Goal: Task Accomplishment & Management: Use online tool/utility

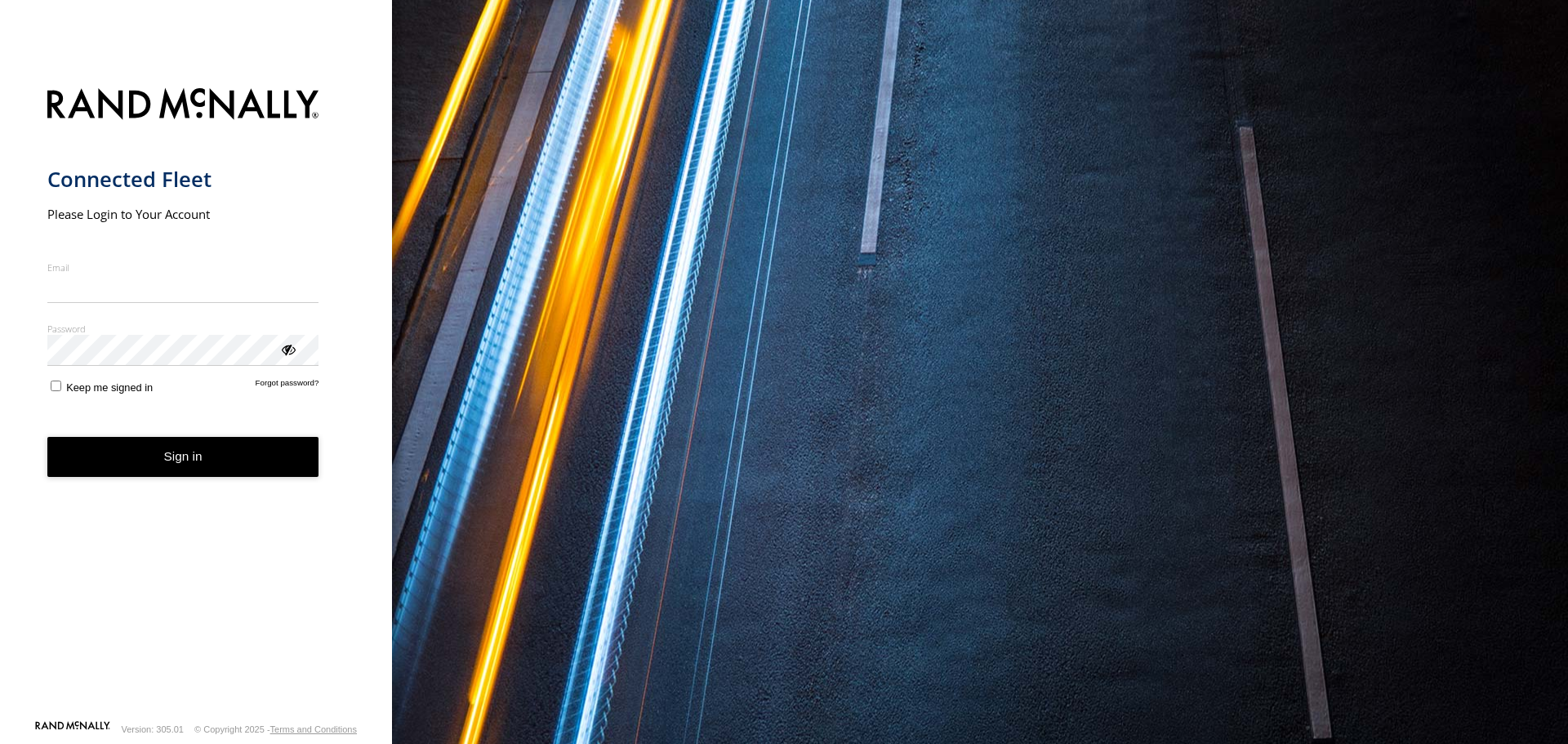
type input "**********"
click at [212, 467] on button "Sign in" at bounding box center [183, 457] width 272 height 40
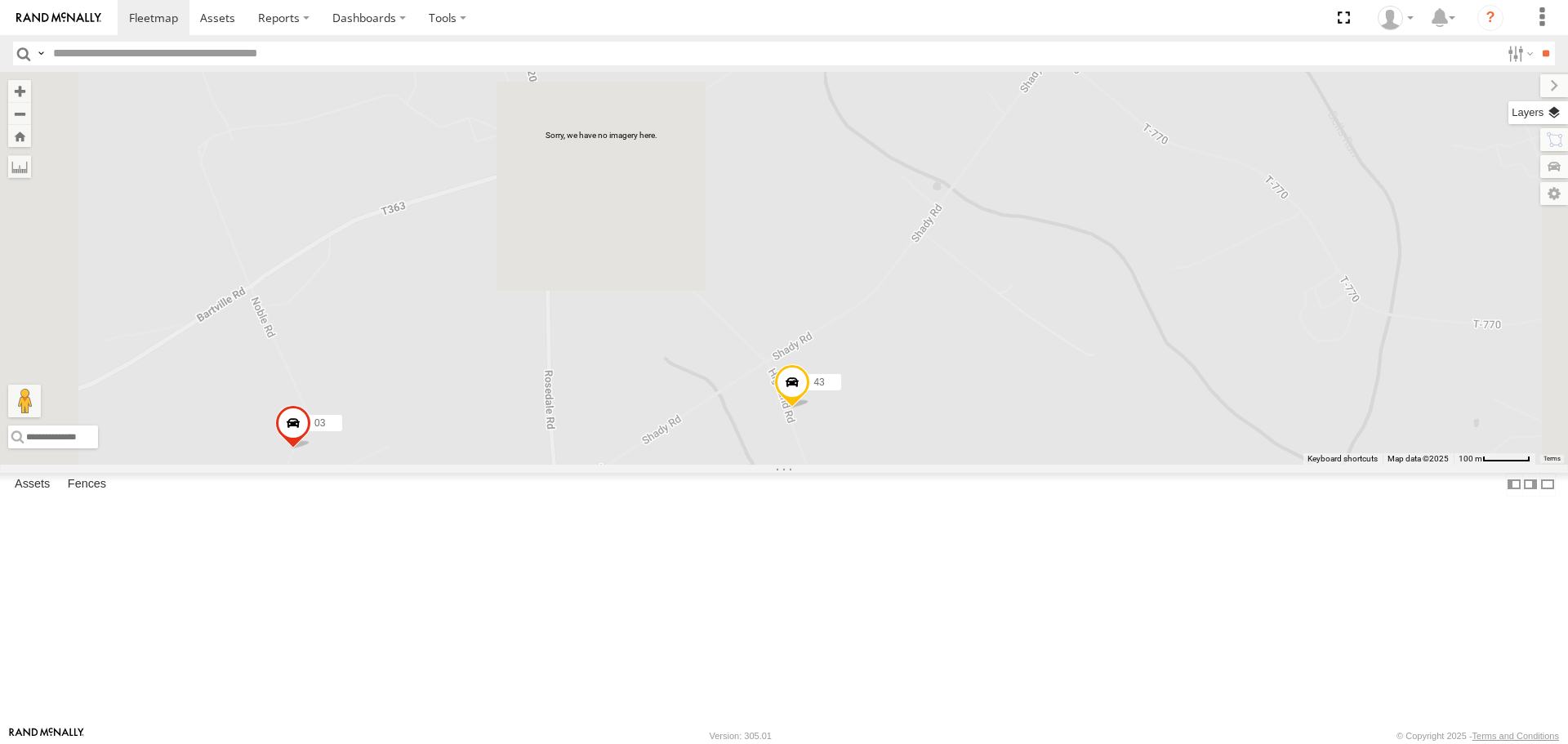
click at [1554, 109] on label at bounding box center [1539, 112] width 60 height 22
click at [0, 0] on span "Basemaps" at bounding box center [0, 0] width 0 height 0
click at [0, 0] on span "Satellite + Roadmap" at bounding box center [0, 0] width 0 height 0
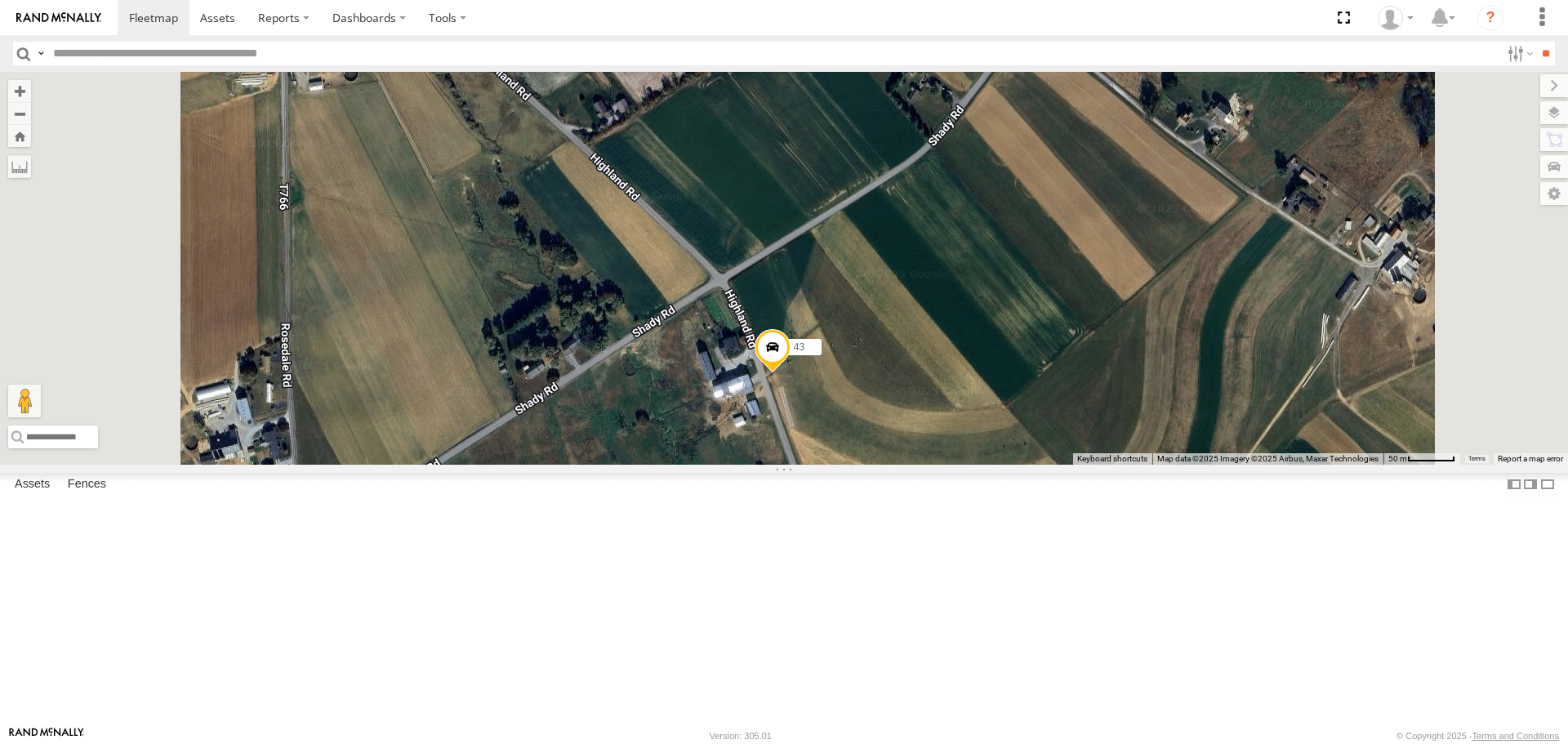
click at [791, 373] on span at bounding box center [773, 351] width 36 height 44
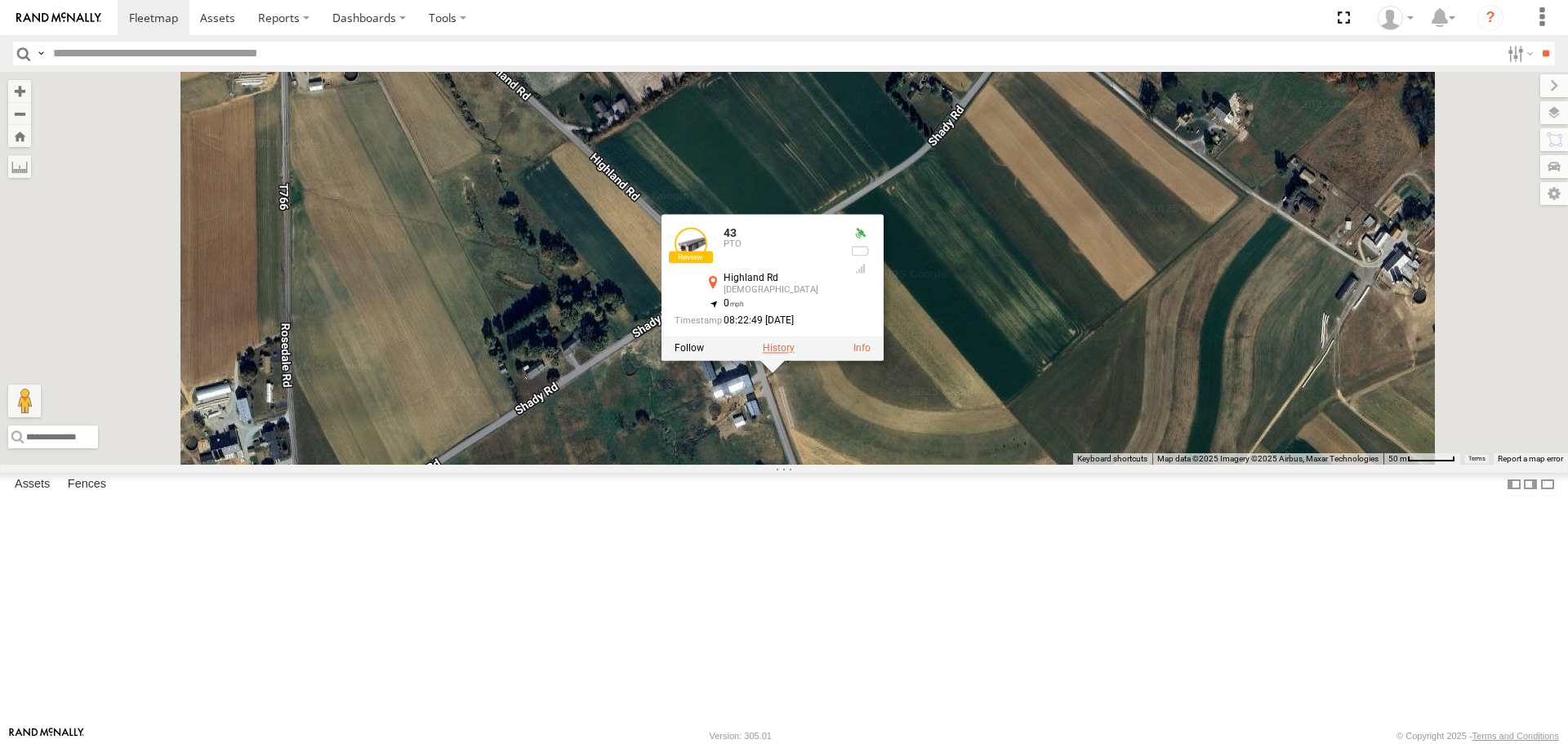
click at [794, 355] on label at bounding box center [778, 349] width 32 height 11
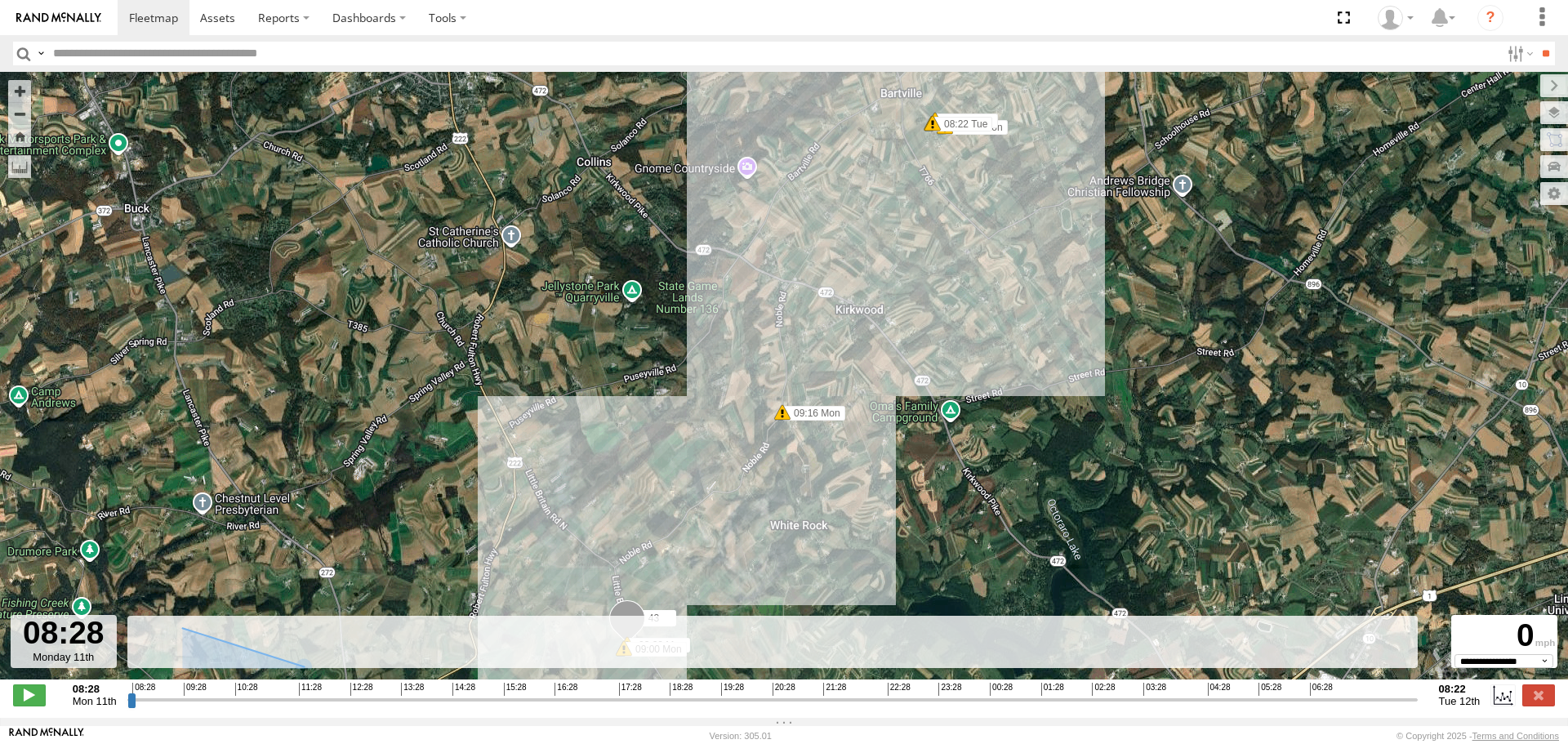
click at [1541, 81] on label at bounding box center [1555, 85] width 28 height 22
click at [1413, 708] on input "range" at bounding box center [772, 699] width 1290 height 16
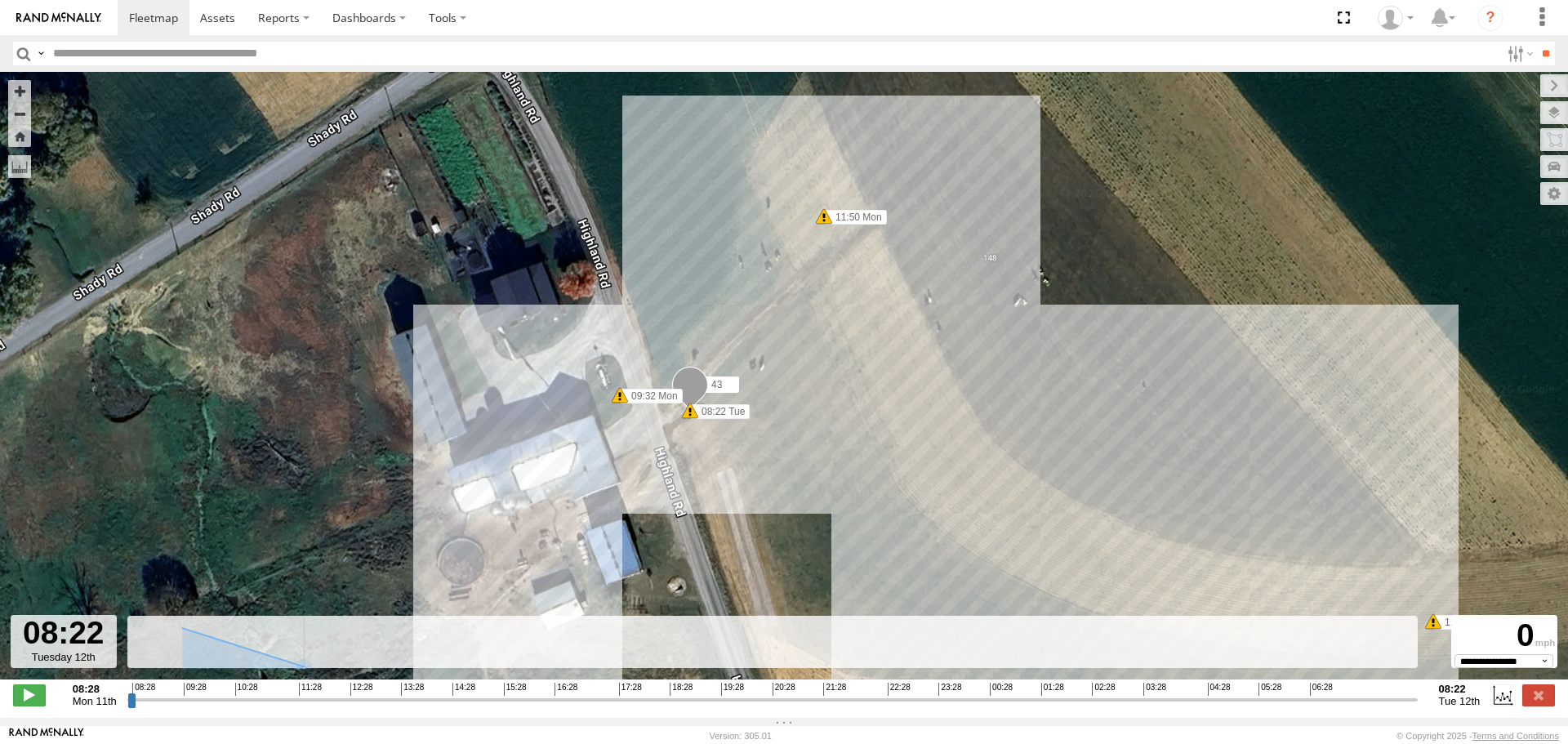
click at [1418, 708] on input "range" at bounding box center [772, 699] width 1290 height 16
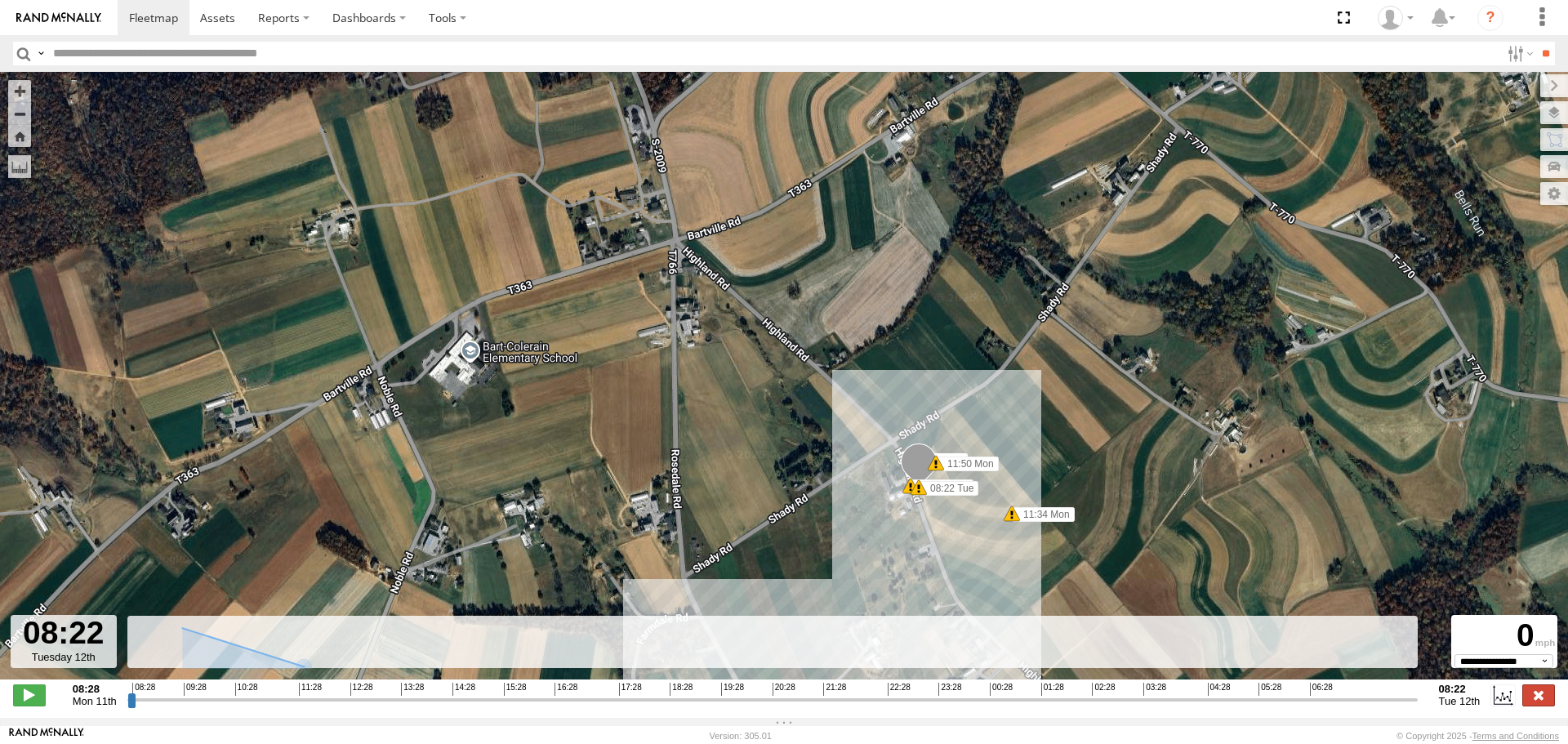
click at [1551, 706] on label at bounding box center [1538, 695] width 33 height 22
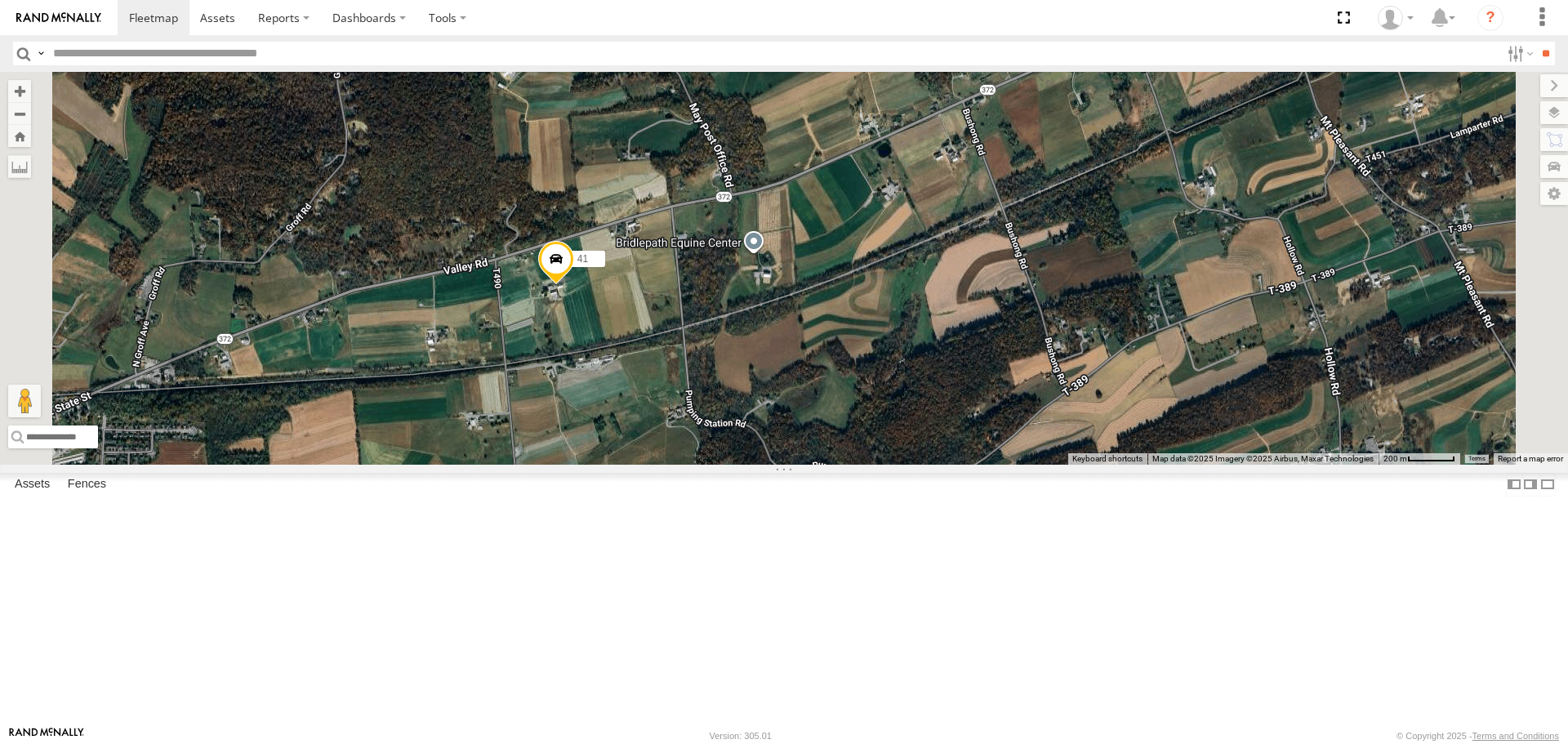
click at [574, 285] on span at bounding box center [556, 263] width 36 height 44
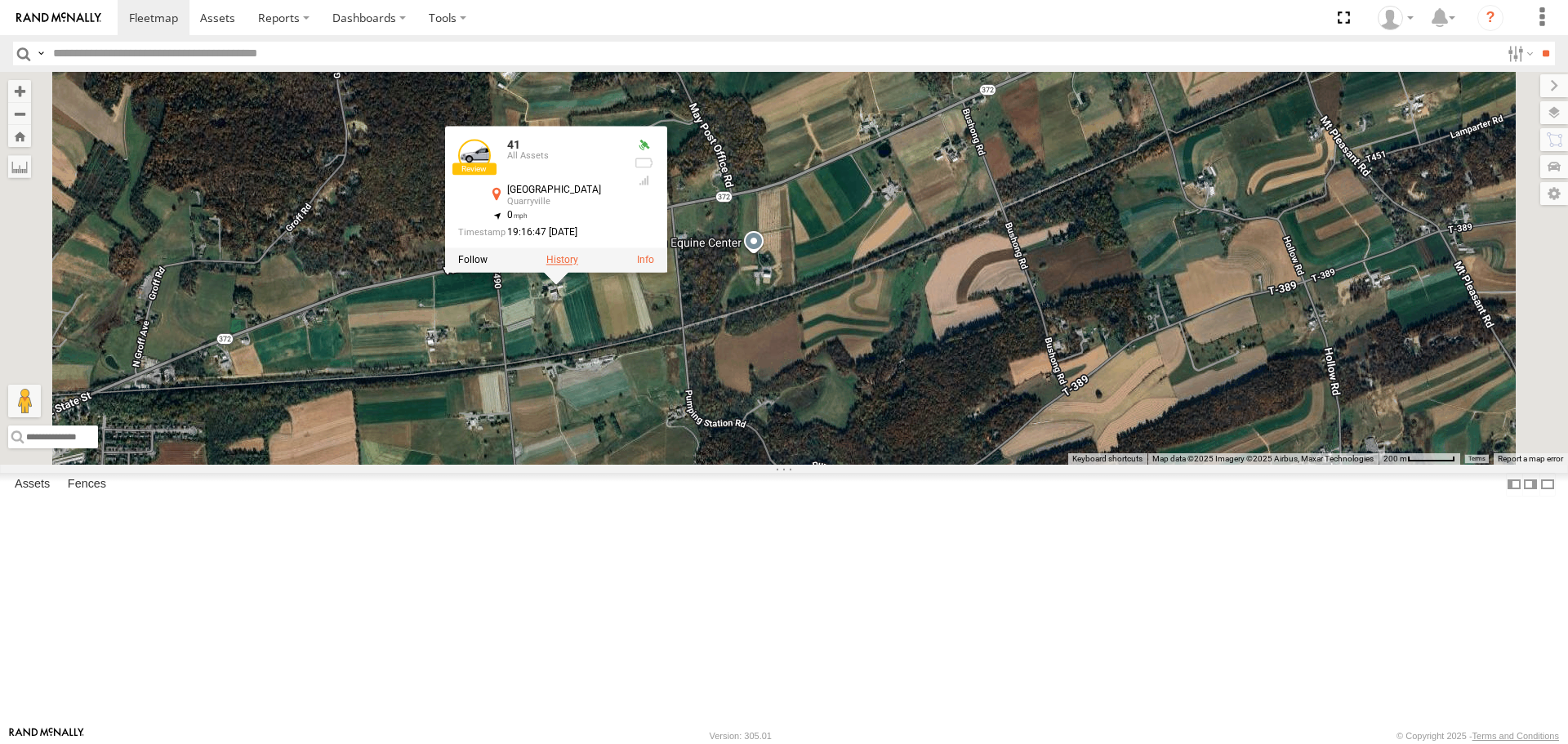
click at [578, 267] on label at bounding box center [562, 260] width 32 height 11
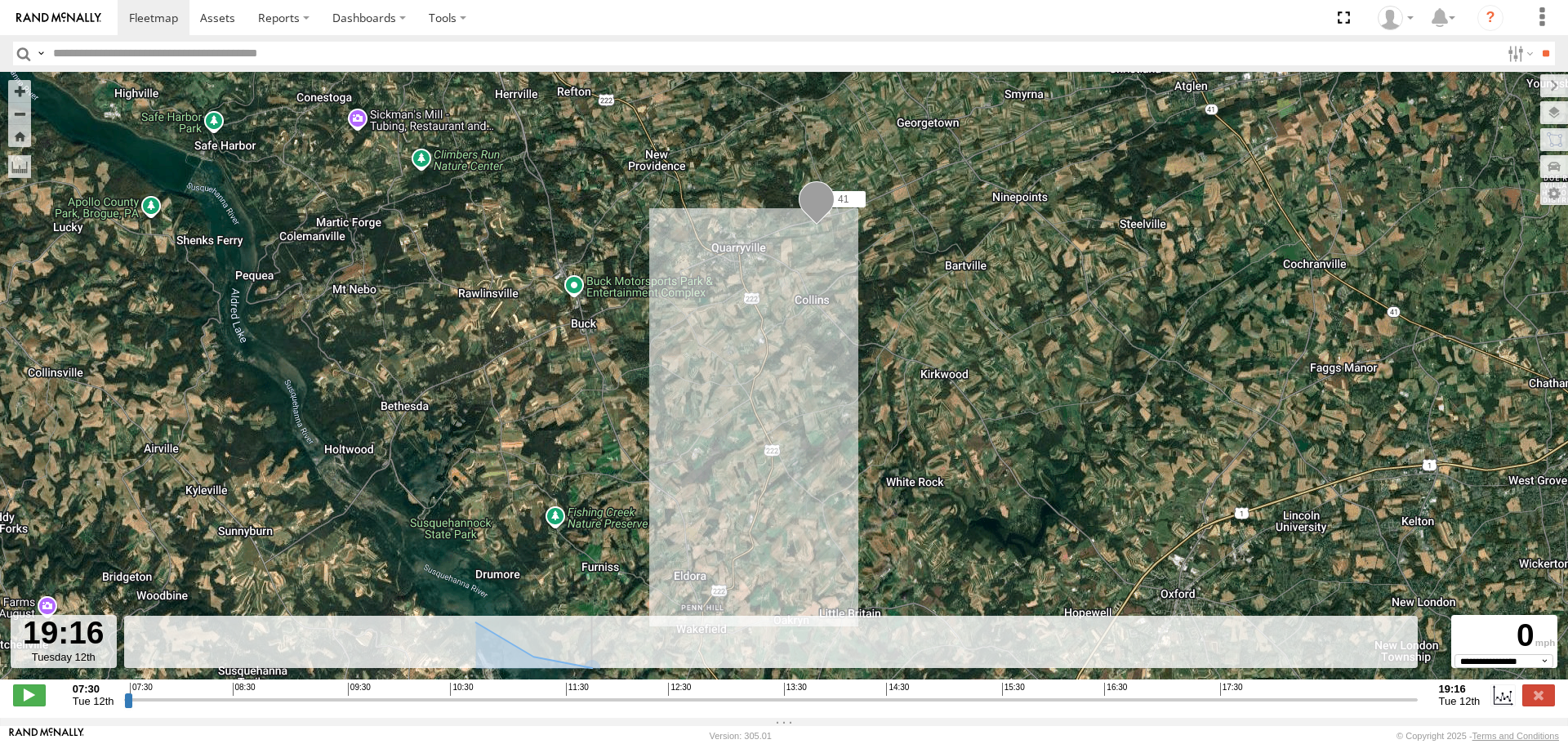
click at [1417, 708] on input "range" at bounding box center [771, 699] width 1293 height 16
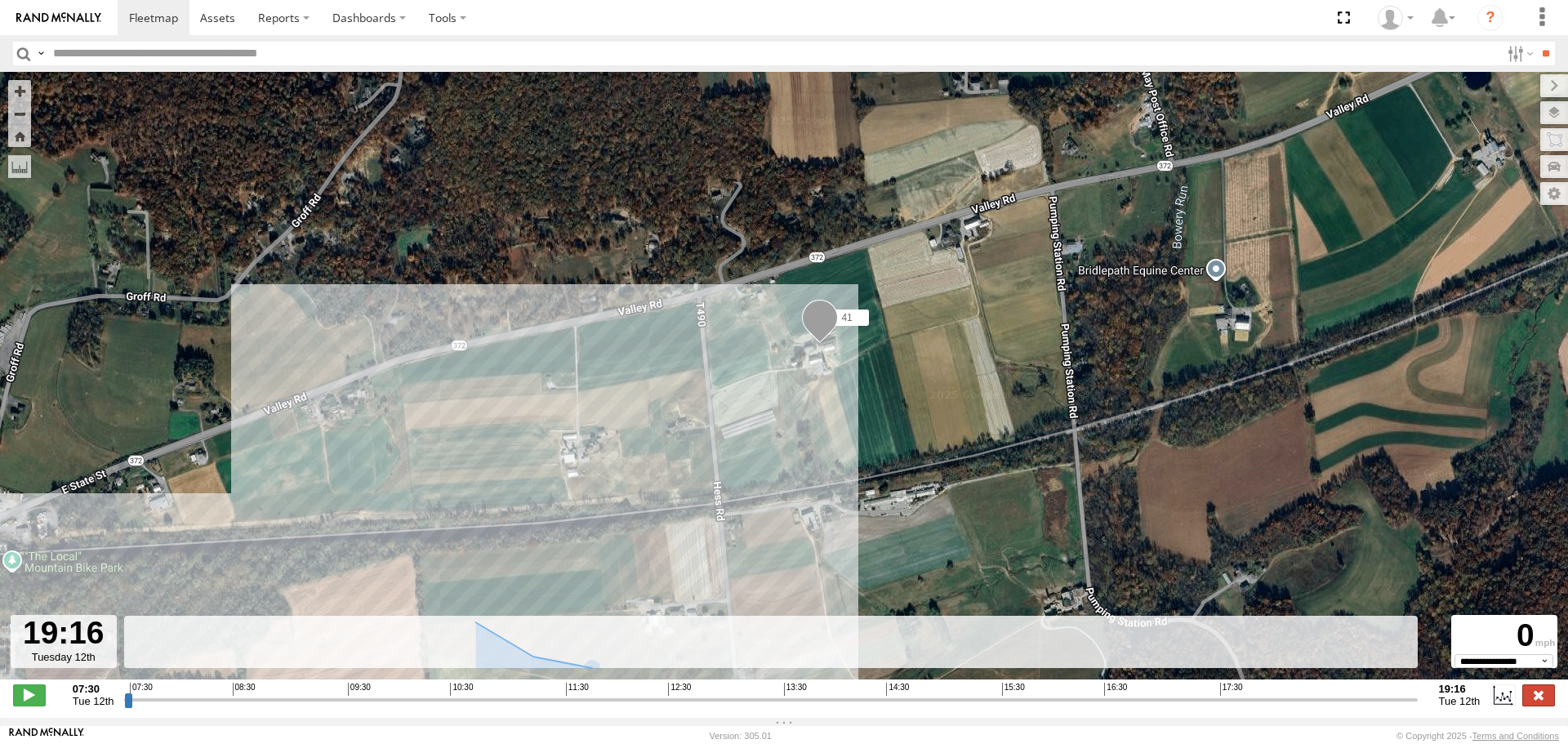
click at [1539, 706] on label at bounding box center [1538, 695] width 33 height 22
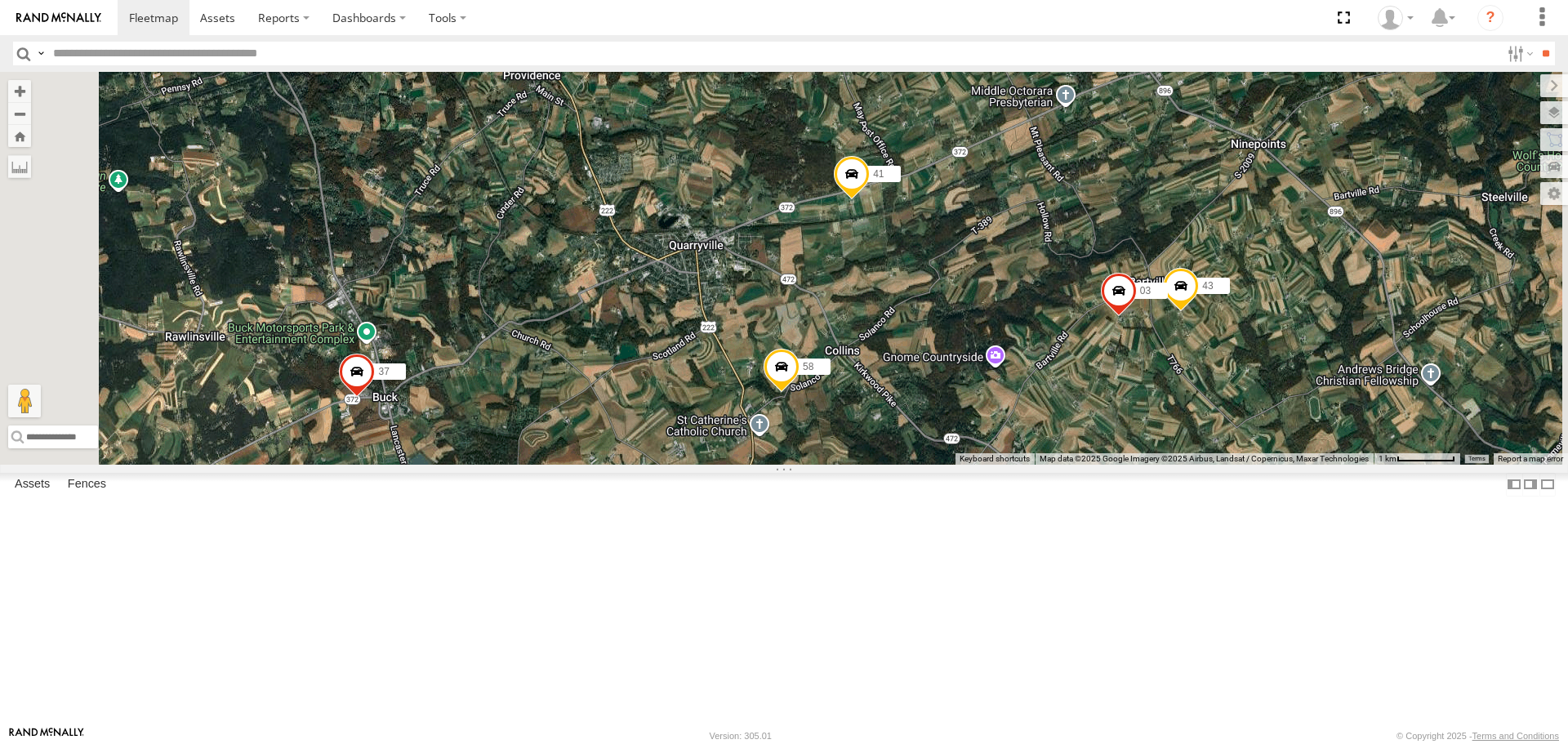
drag, startPoint x: 1104, startPoint y: 609, endPoint x: 1205, endPoint y: 432, distance: 203.8
click at [1205, 432] on div "41 03 58 37 47:( 43" at bounding box center [784, 268] width 1568 height 392
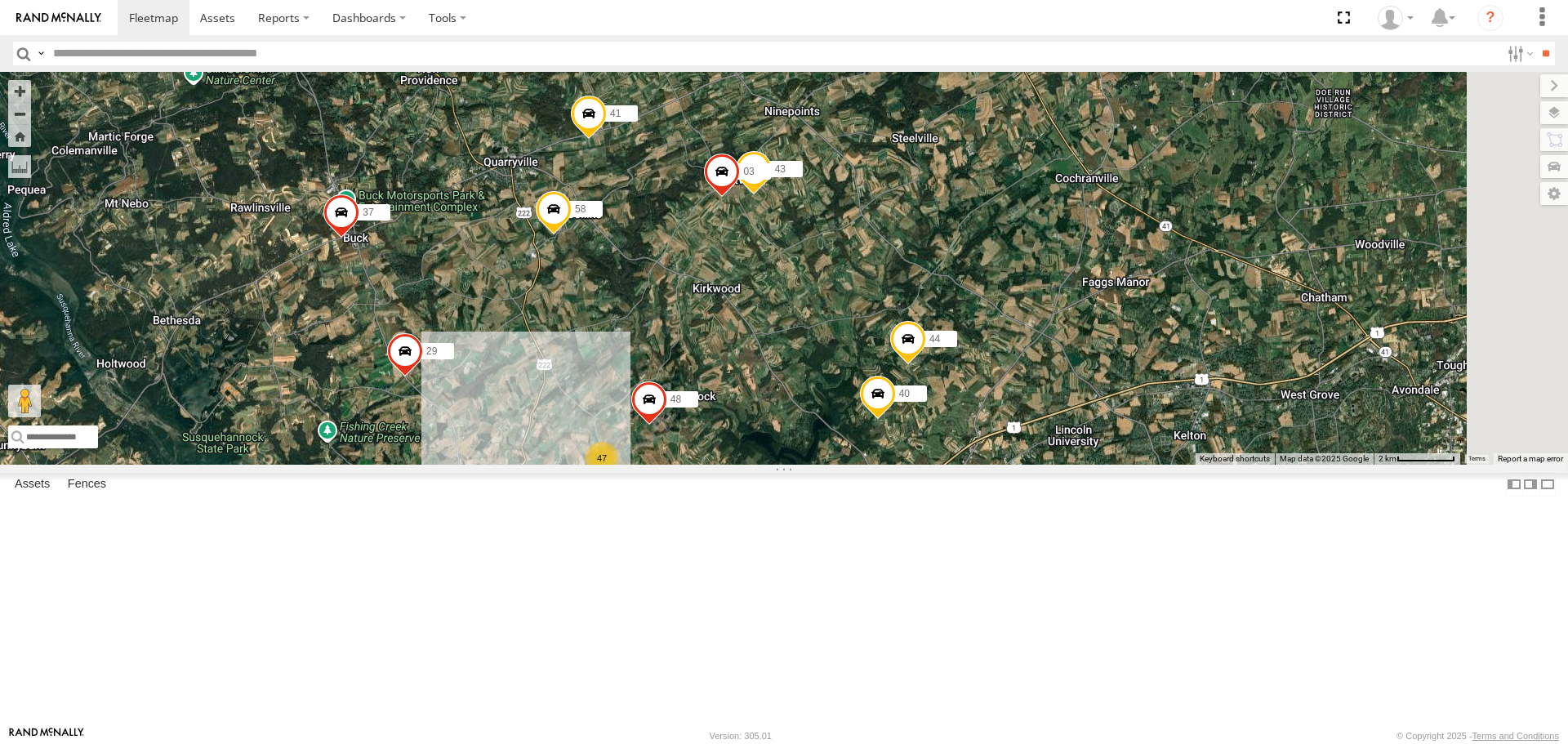
drag, startPoint x: 1367, startPoint y: 536, endPoint x: 1058, endPoint y: 484, distance: 313.3
click at [1058, 464] on div "41 03 58 37 47:( 43 29 47 44 43 22 30 48 40" at bounding box center [784, 268] width 1568 height 392
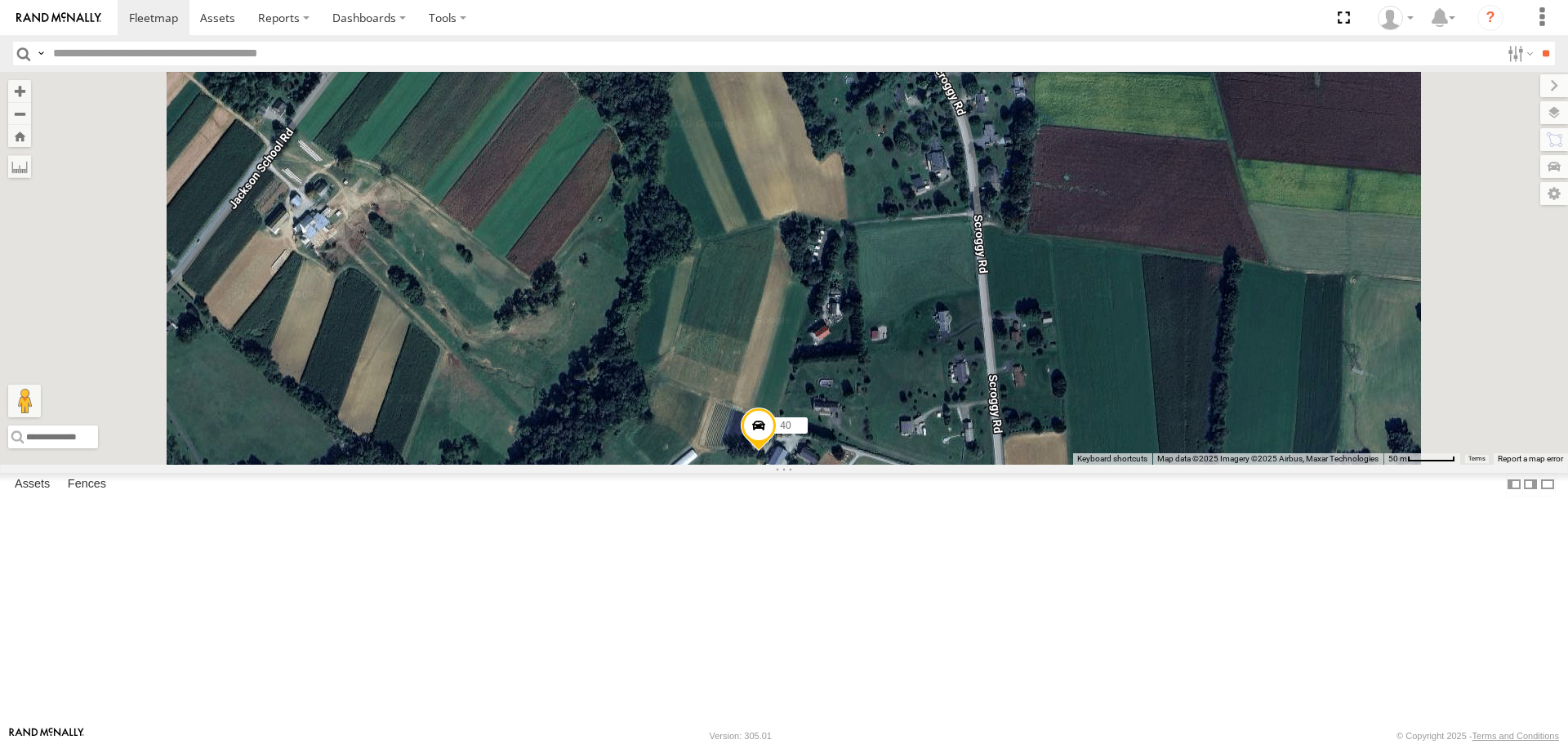
click at [777, 452] on span at bounding box center [759, 430] width 36 height 44
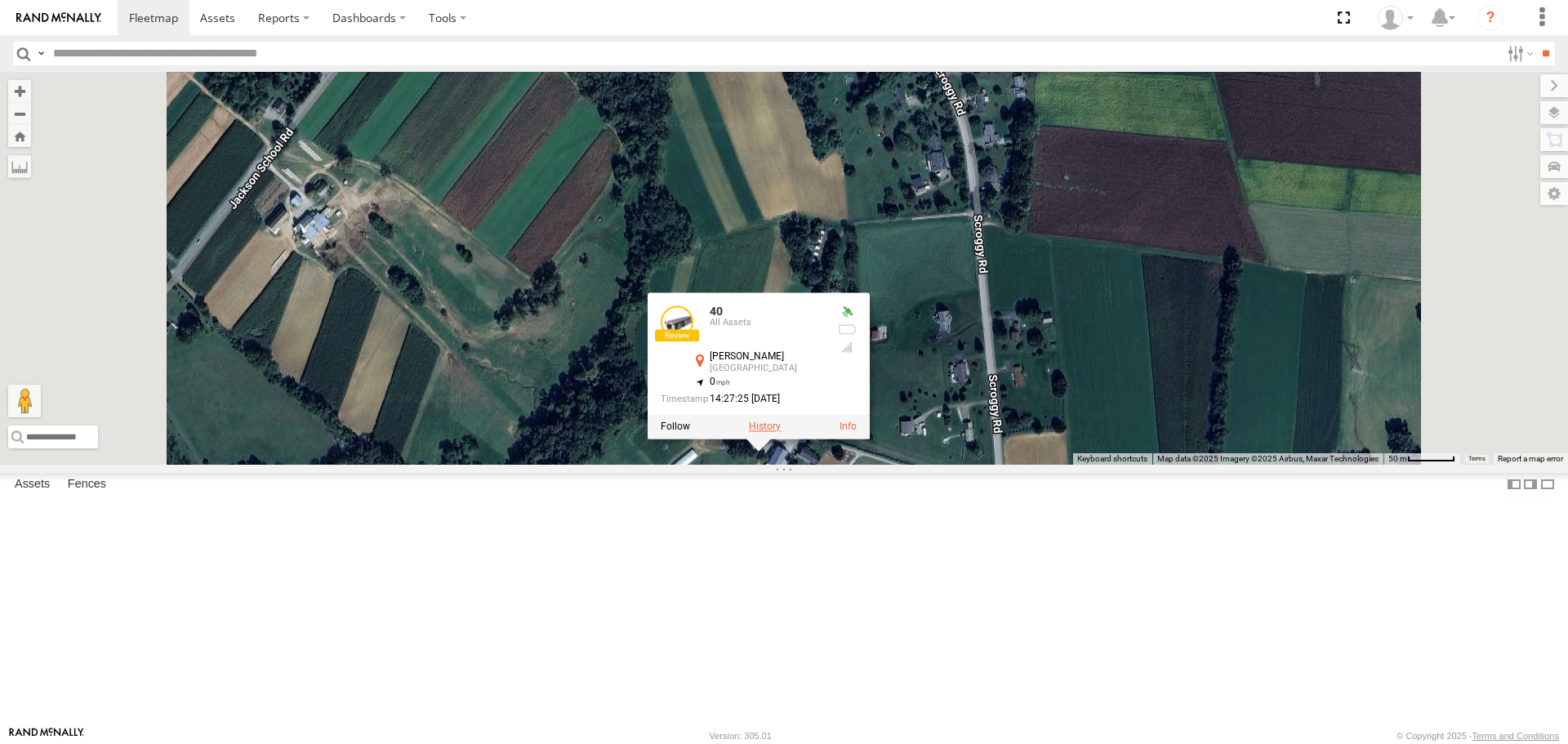
click at [781, 433] on label at bounding box center [765, 427] width 32 height 11
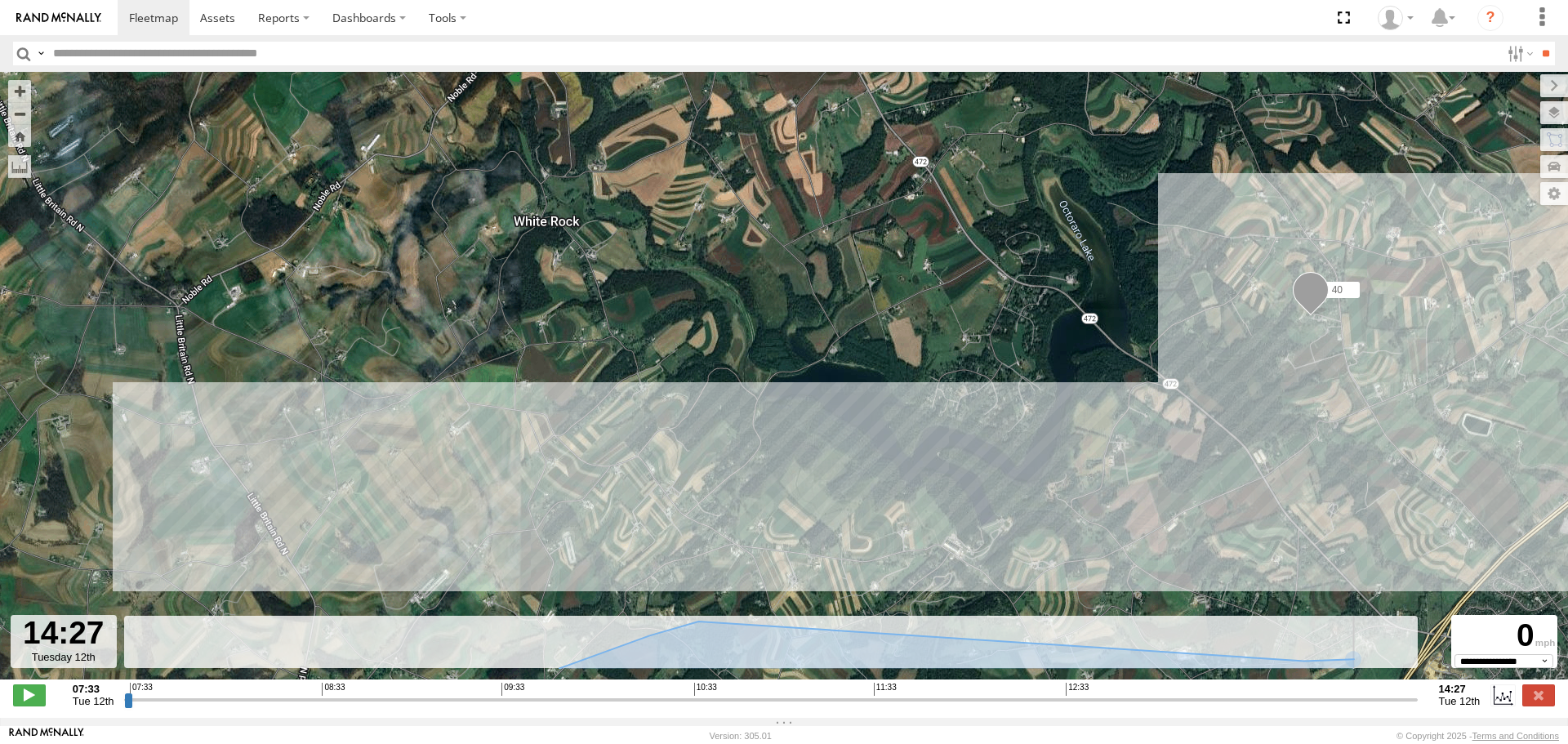
click at [1416, 708] on input "range" at bounding box center [771, 699] width 1293 height 16
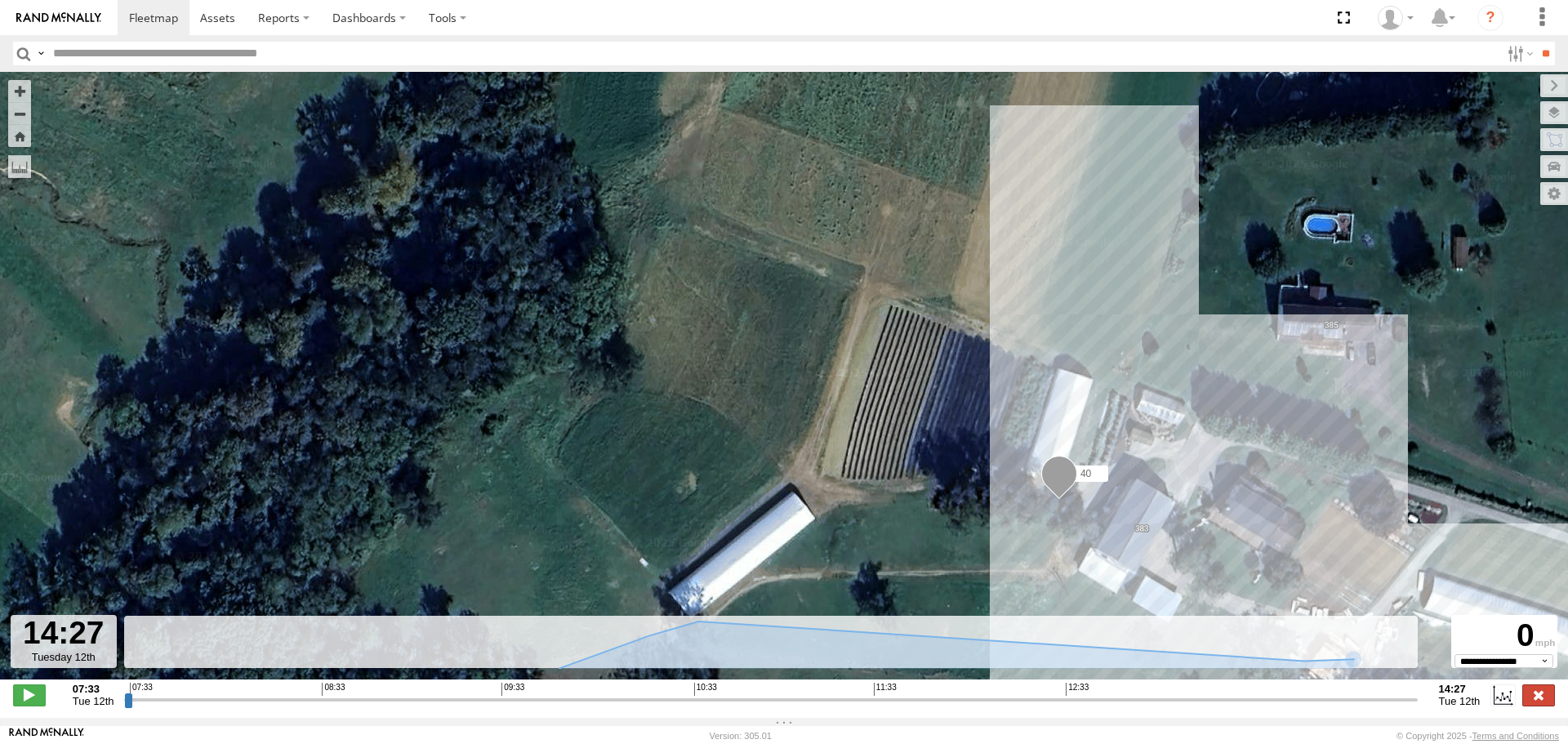
click at [1531, 698] on label at bounding box center [1538, 695] width 33 height 22
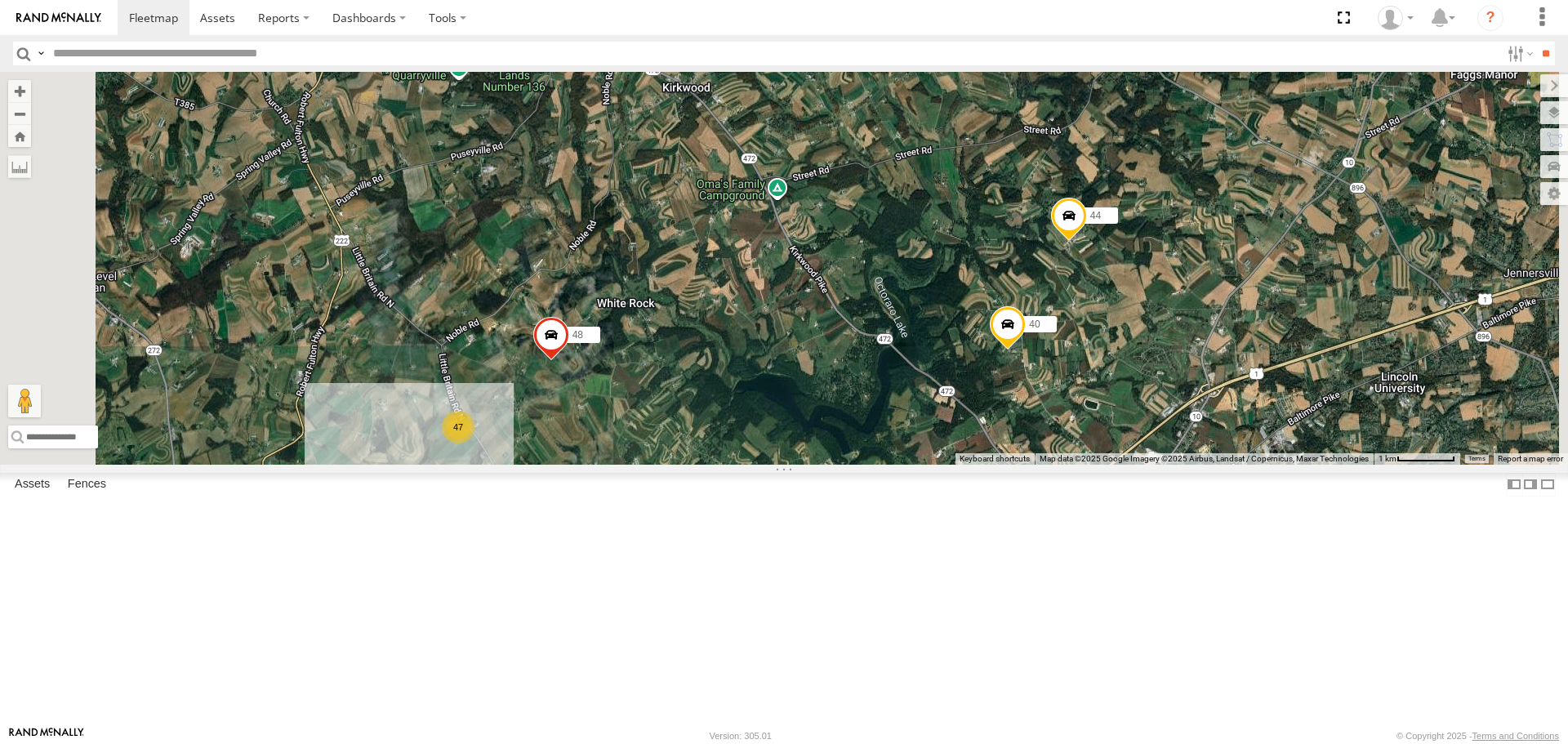
click at [1087, 241] on span at bounding box center [1069, 219] width 36 height 44
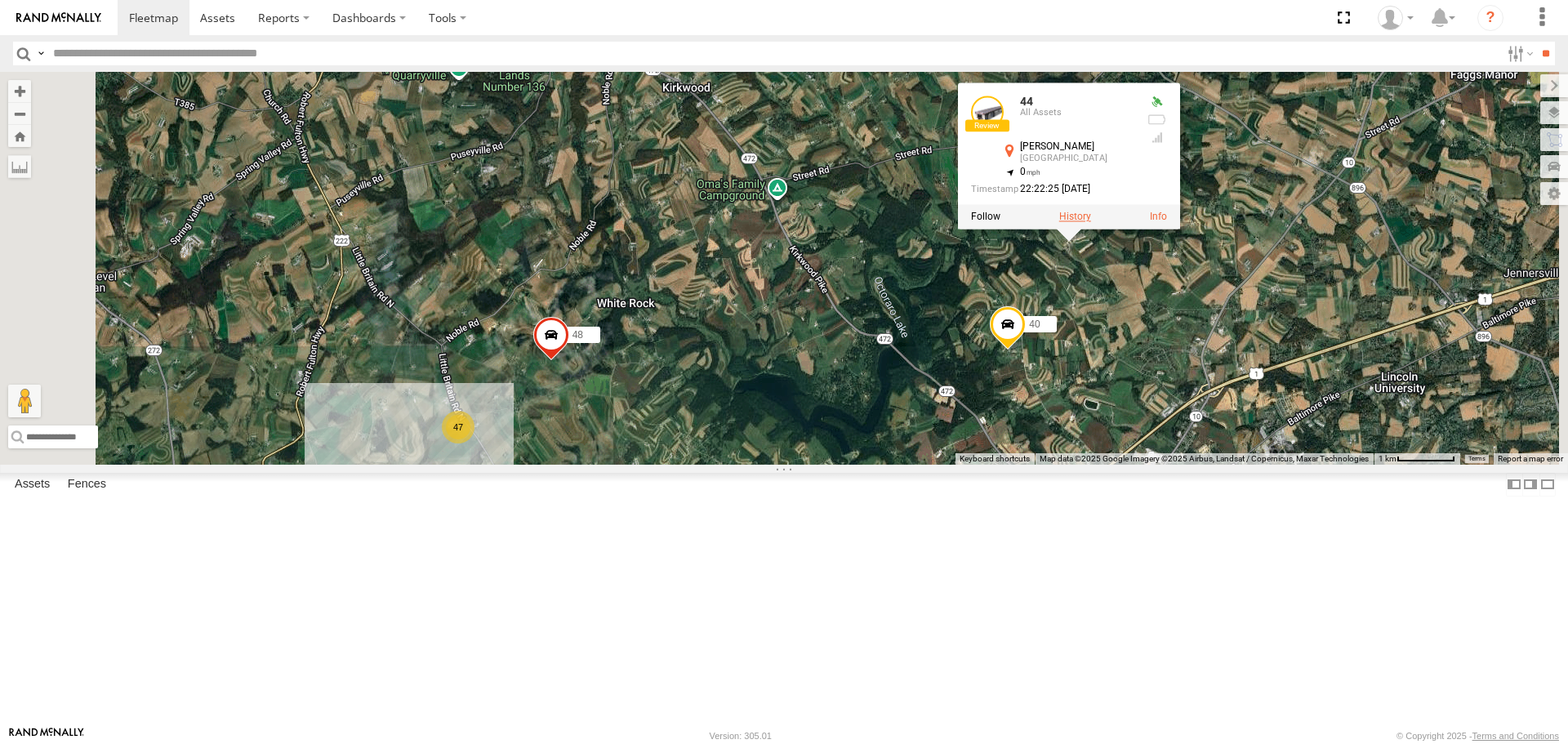
click at [1091, 223] on label at bounding box center [1075, 217] width 32 height 11
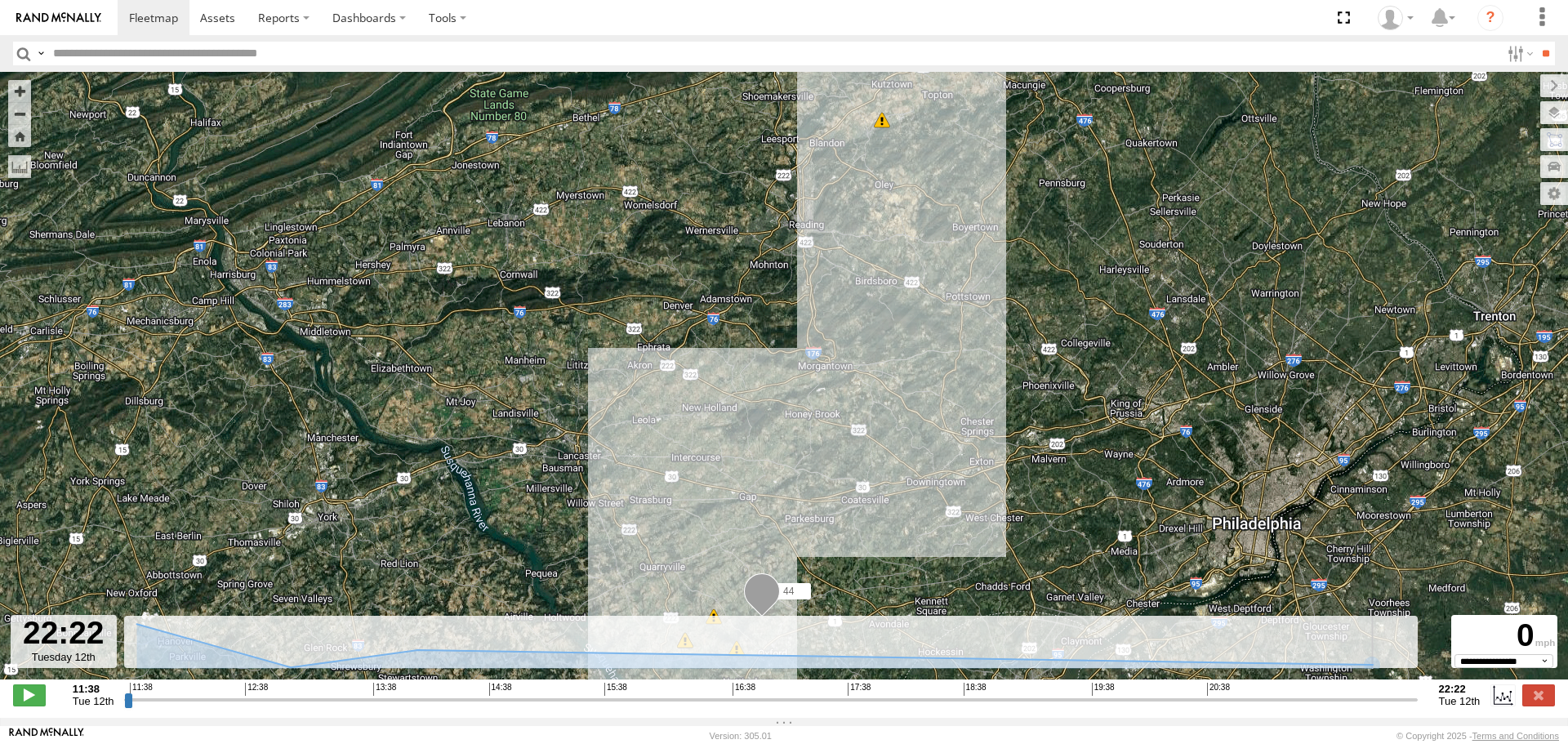
type input "**********"
click at [1413, 708] on input "range" at bounding box center [771, 699] width 1293 height 16
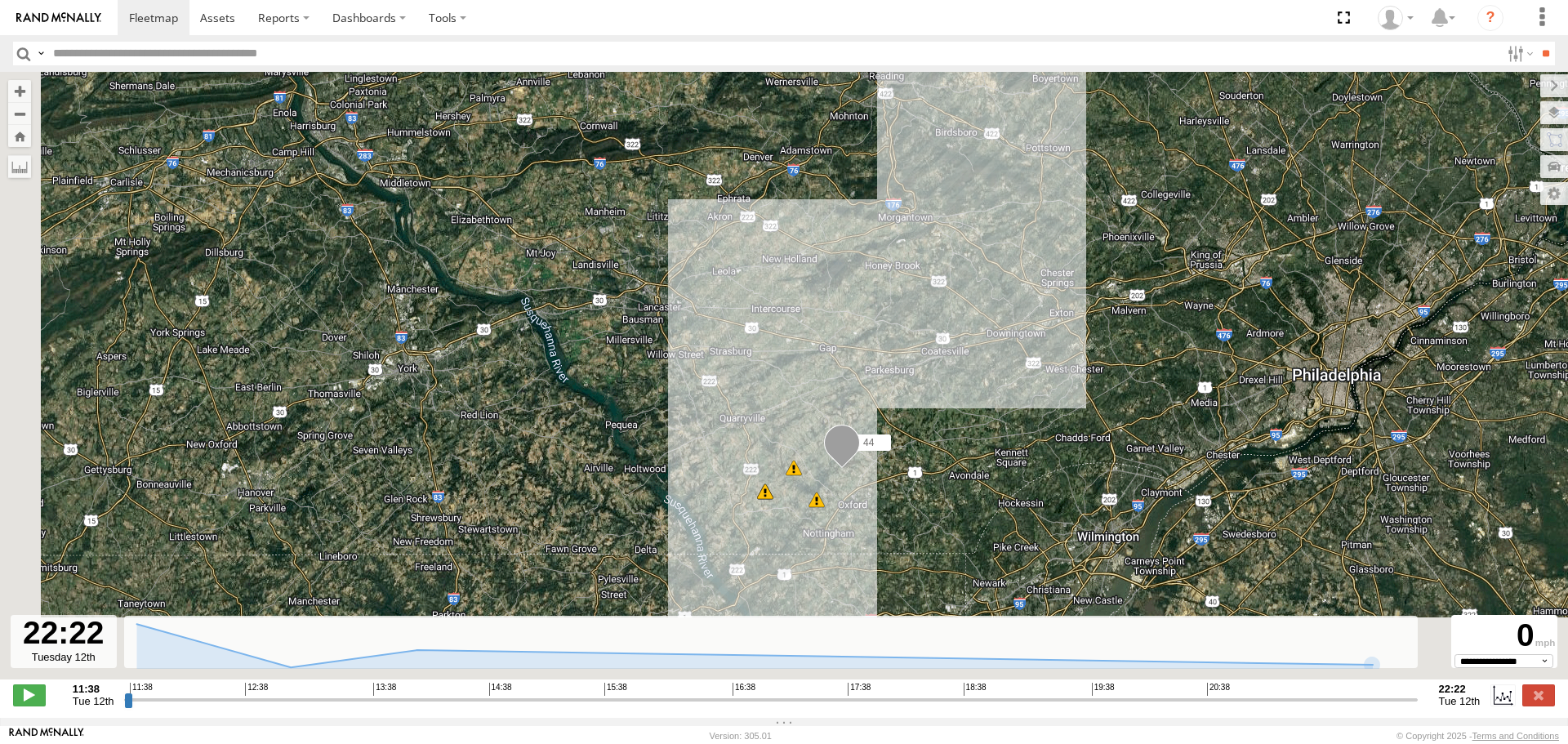
drag, startPoint x: 859, startPoint y: 555, endPoint x: 942, endPoint y: 401, distance: 174.9
click at [942, 401] on div "44 11:55 Tue 12:56 Tue 13:13 Tue 13:44 Tue 14:17 Tue 6" at bounding box center [784, 385] width 1568 height 625
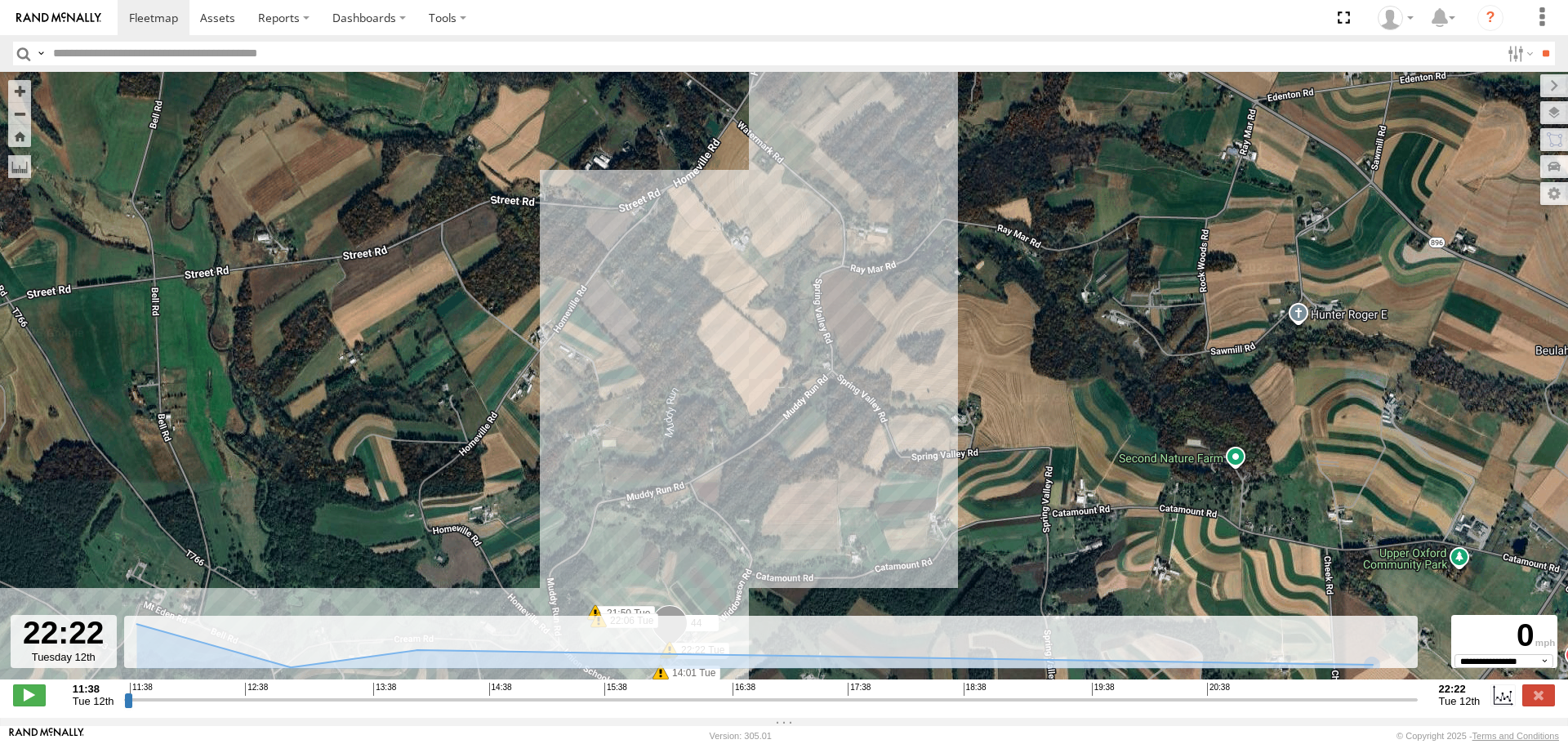
drag, startPoint x: 776, startPoint y: 519, endPoint x: 918, endPoint y: 325, distance: 240.4
click at [918, 325] on div "44 11:55 Tue 12:56 Tue 13:13 Tue 13:44 Tue 14:17 Tue 14:01 Tue 20:18 Tue 21:50 …" at bounding box center [784, 385] width 1568 height 625
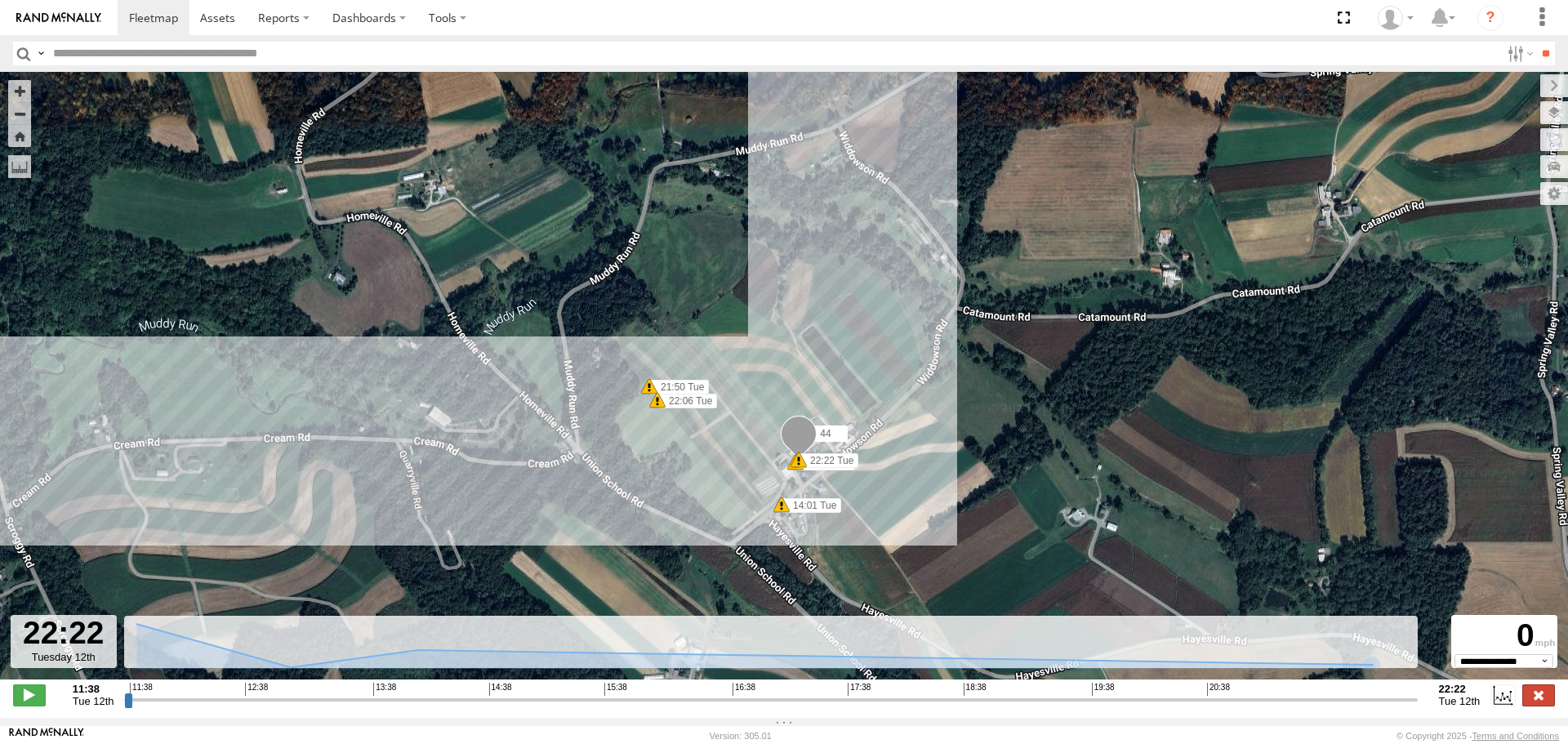
click at [1534, 704] on label at bounding box center [1538, 695] width 33 height 22
